Goal: Use online tool/utility: Utilize a website feature to perform a specific function

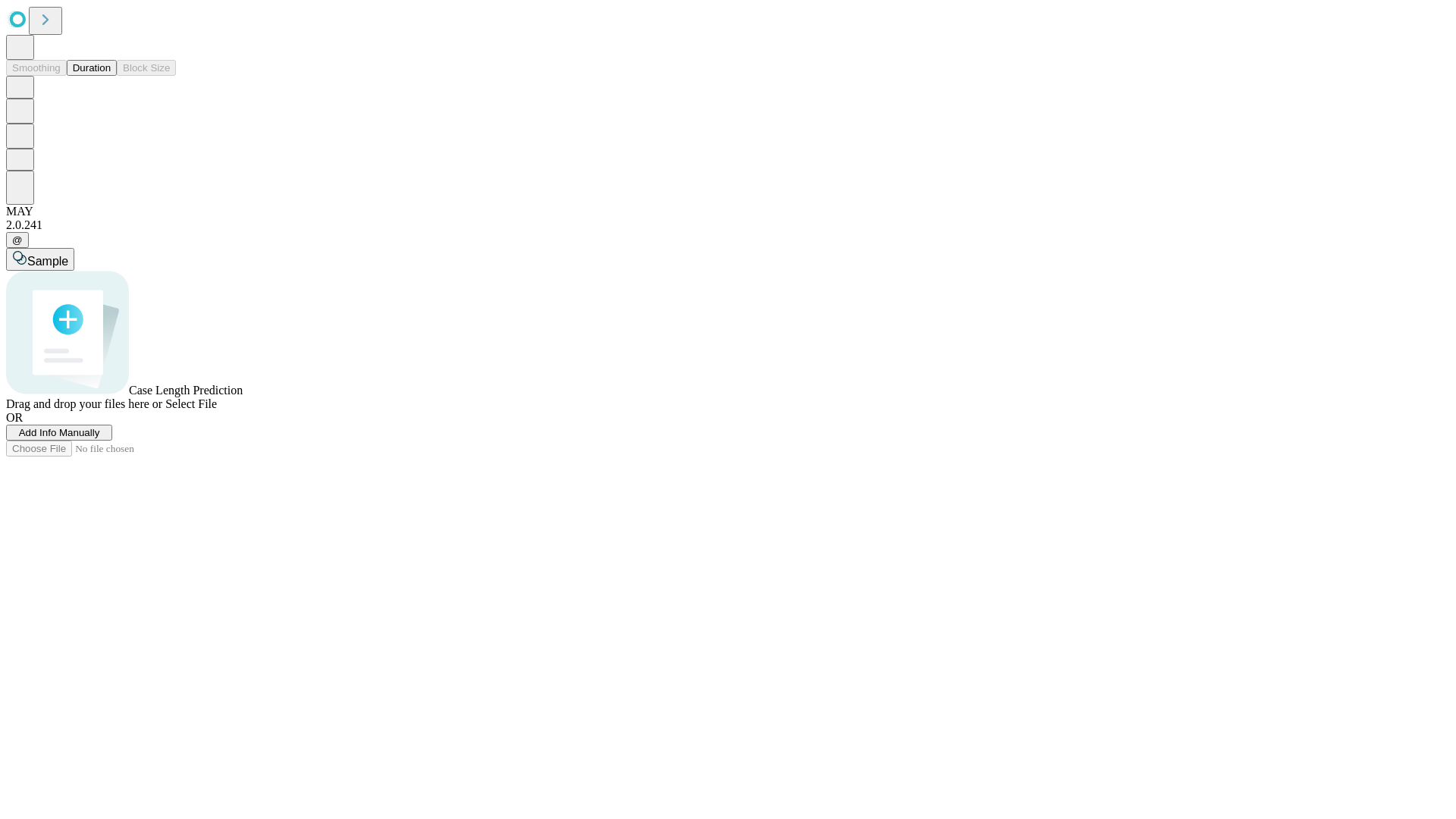
click at [111, 76] on button "Duration" at bounding box center [92, 67] width 50 height 16
click at [100, 438] on span "Add Info Manually" at bounding box center [60, 432] width 81 height 11
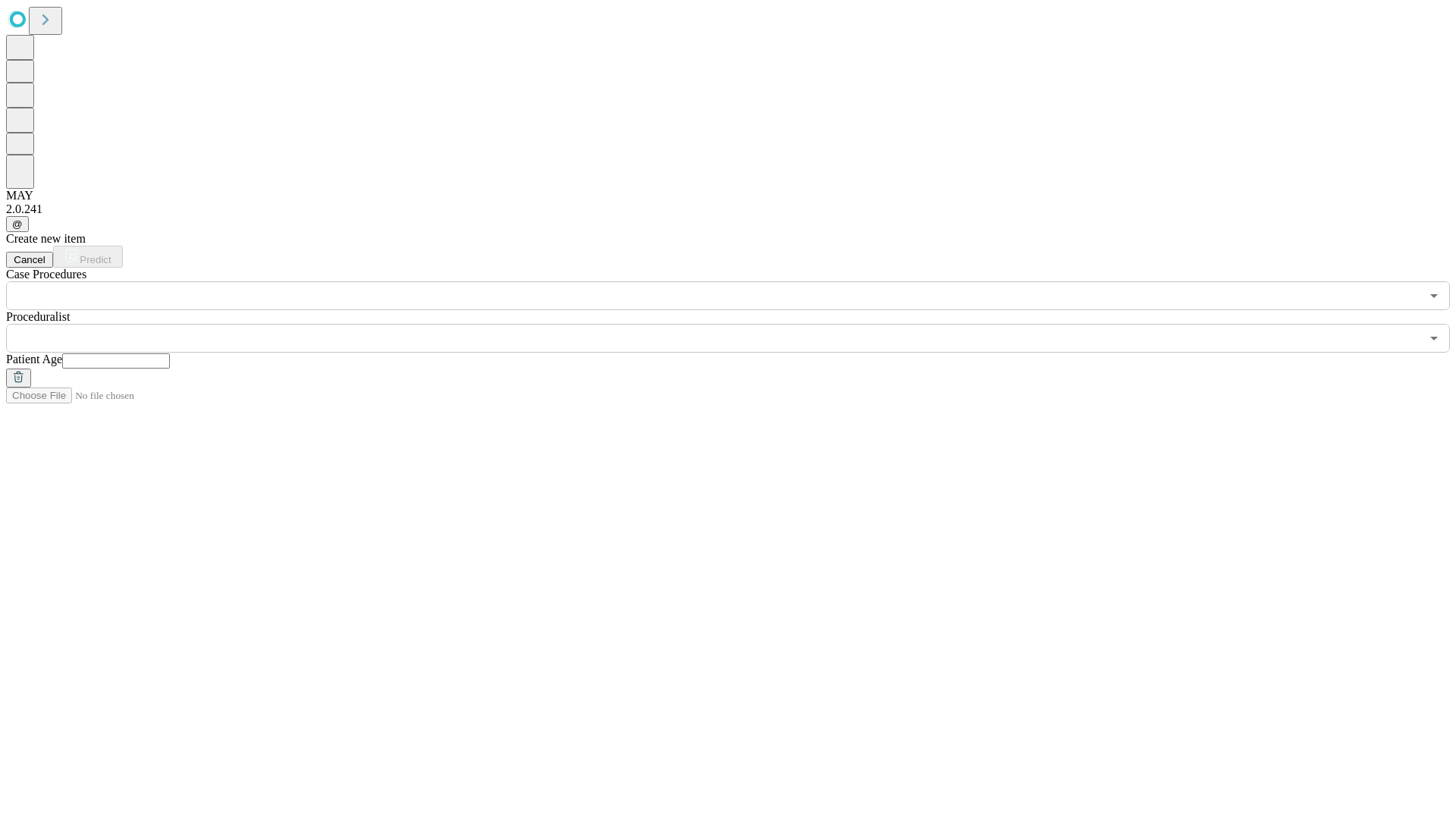
click at [169, 354] on input "text" at bounding box center [116, 362] width 108 height 16
type input "**"
click at [738, 323] on input "text" at bounding box center [713, 337] width 1414 height 29
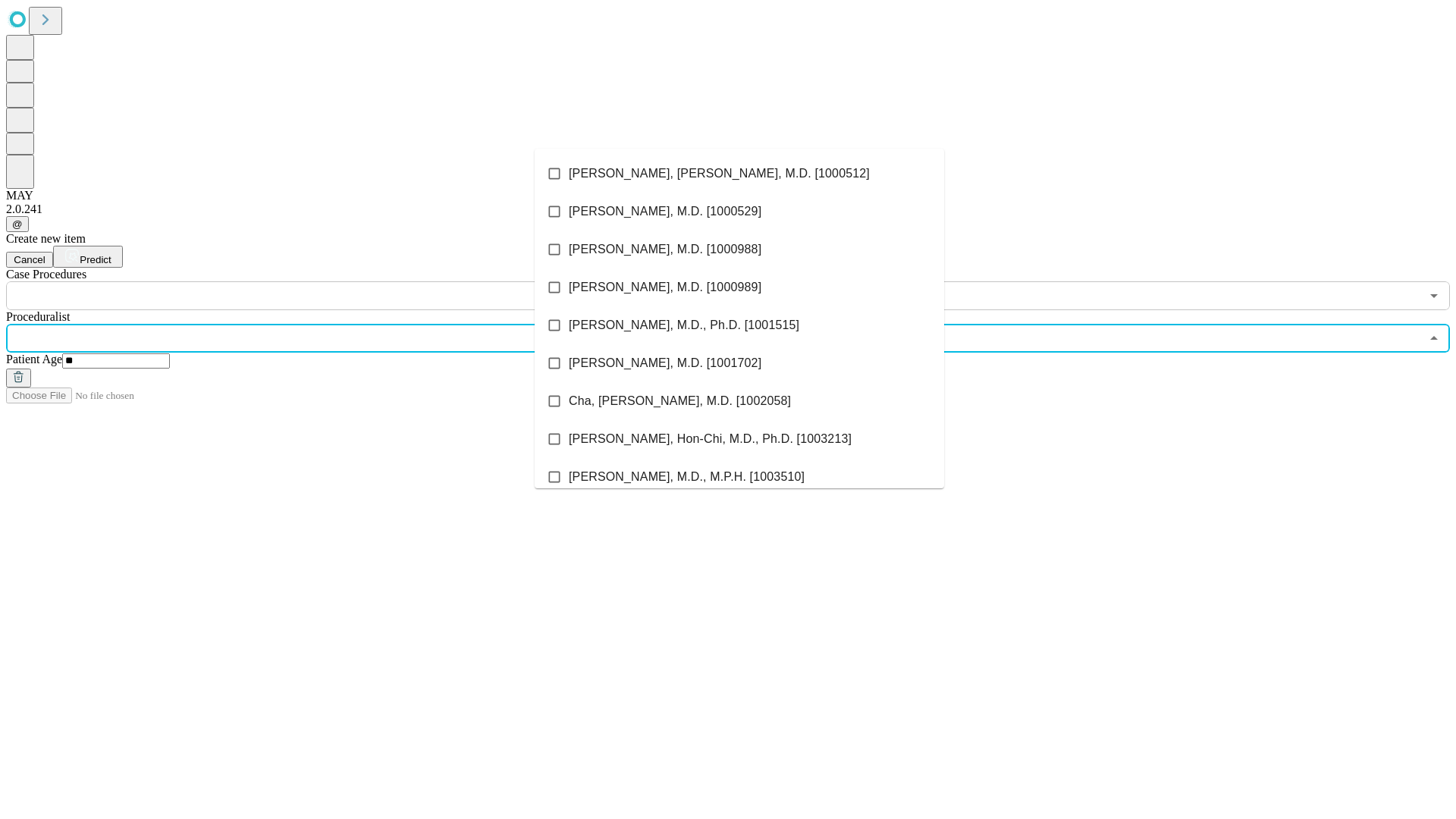
click at [739, 174] on li "[PERSON_NAME], [PERSON_NAME], M.D. [1000512]" at bounding box center [739, 174] width 410 height 38
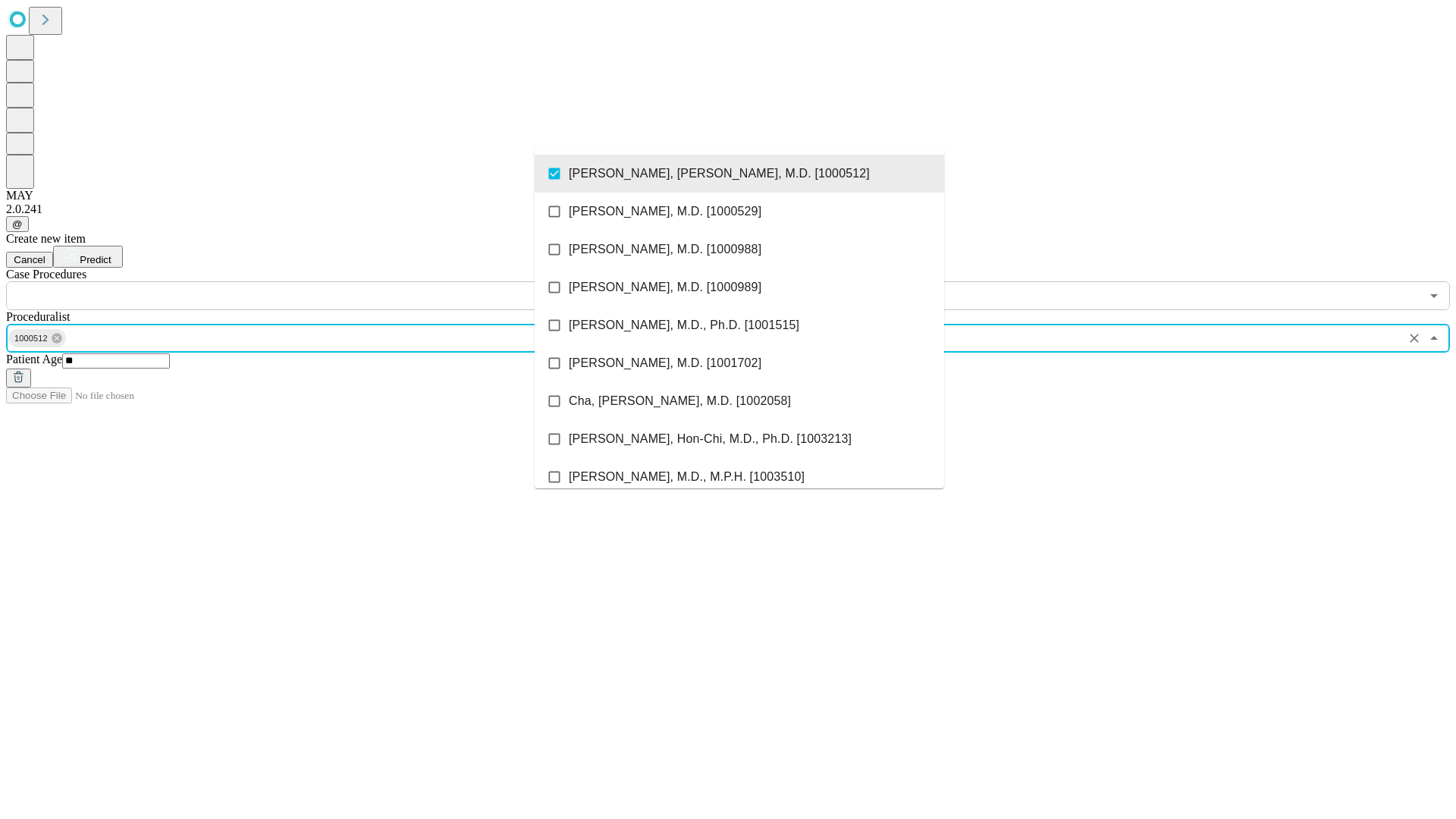
click at [318, 281] on input "text" at bounding box center [713, 295] width 1414 height 29
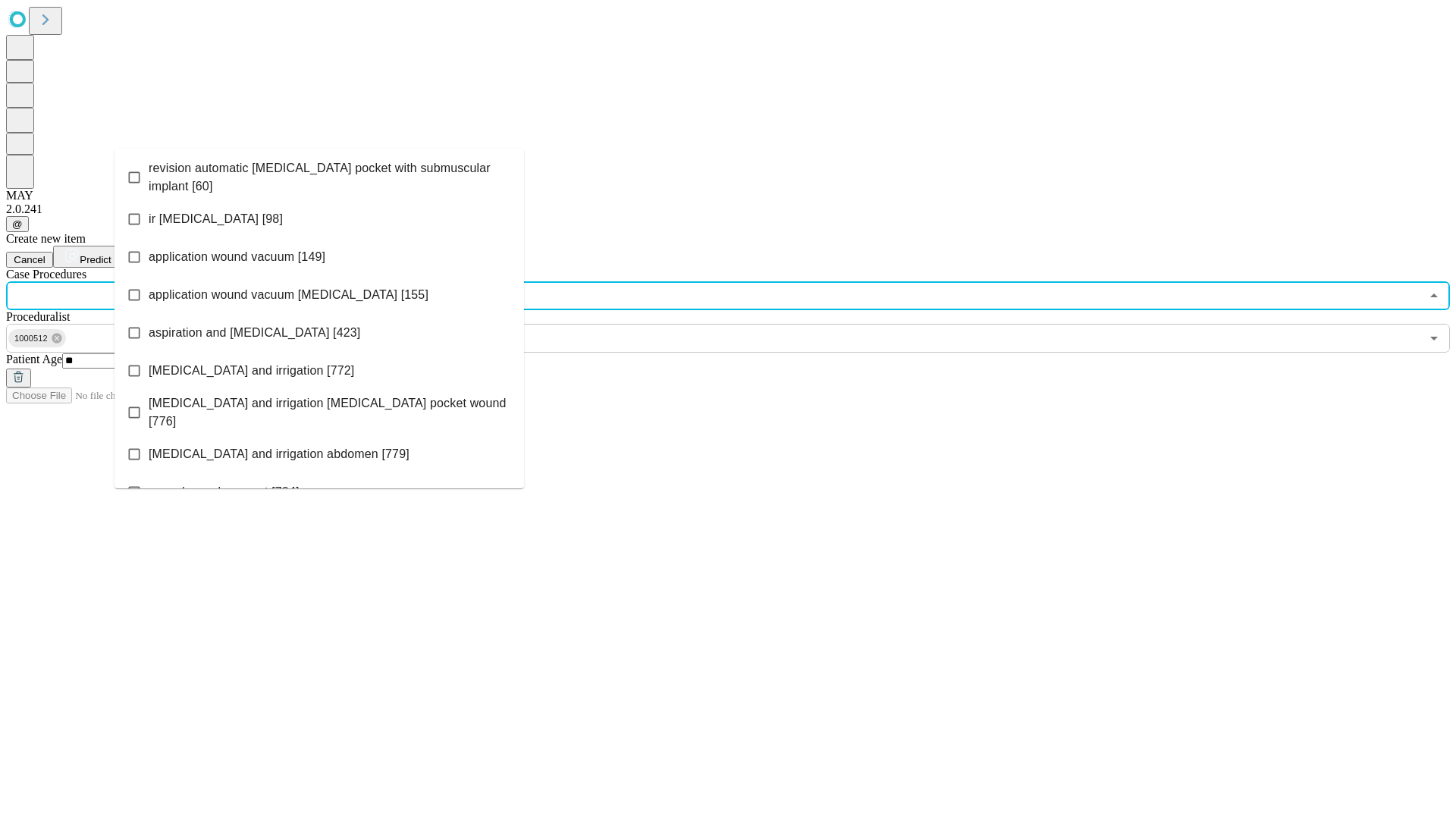
click at [319, 174] on span "revision automatic [MEDICAL_DATA] pocket with submuscular implant [60]" at bounding box center [330, 177] width 363 height 36
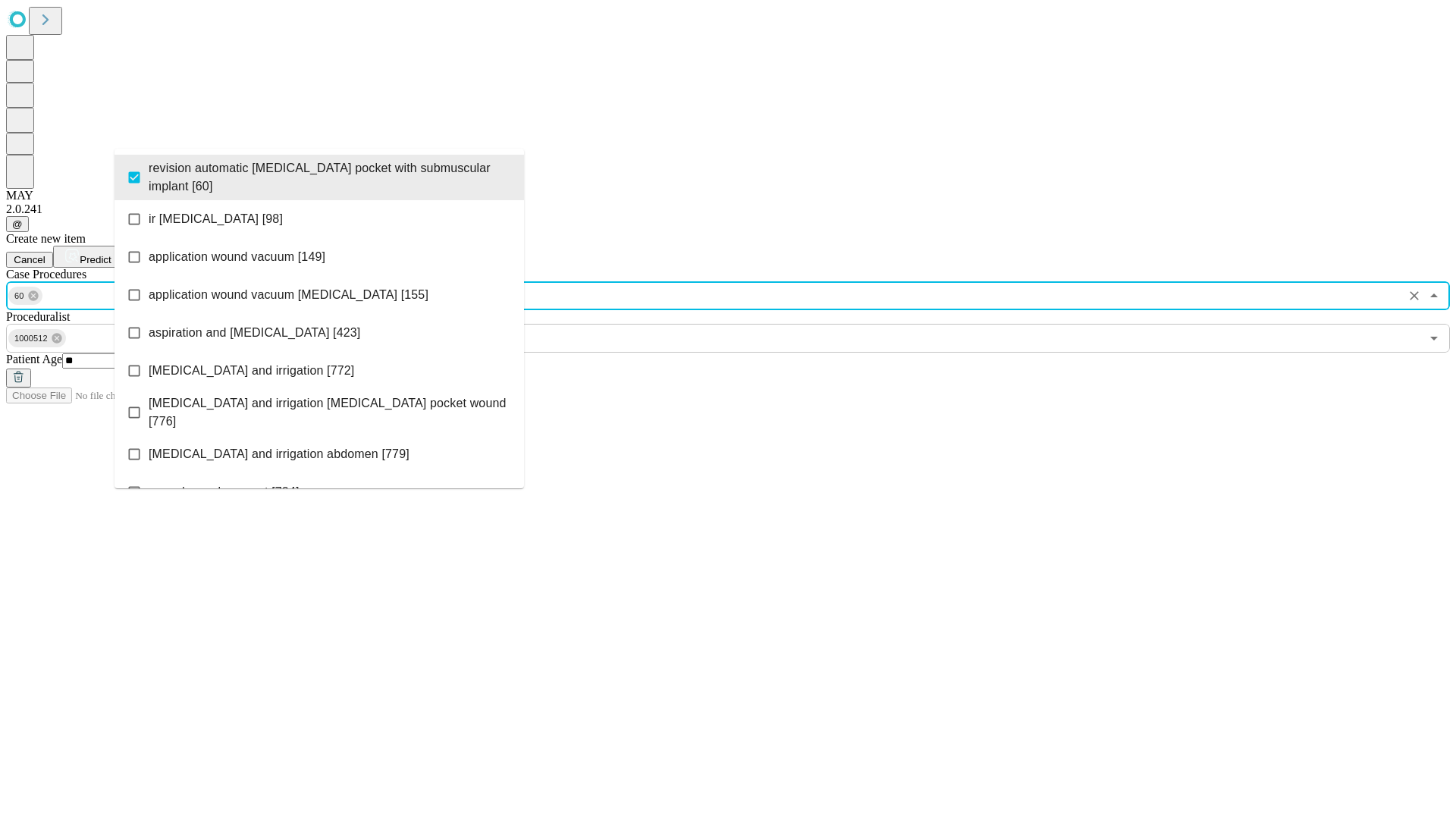
click at [111, 254] on span "Predict" at bounding box center [95, 259] width 31 height 11
